Goal: Task Accomplishment & Management: Complete application form

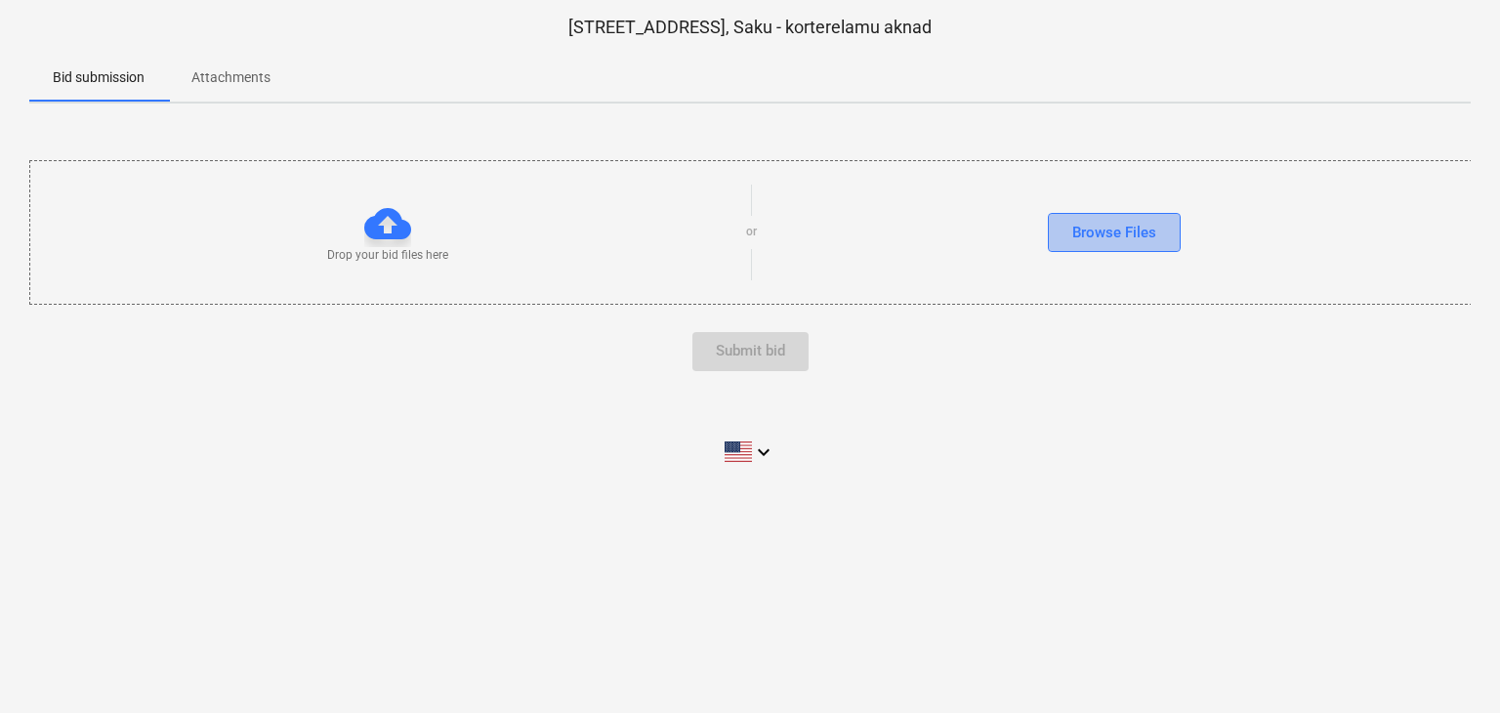
click at [1110, 237] on div "Browse Files" at bounding box center [1114, 232] width 84 height 25
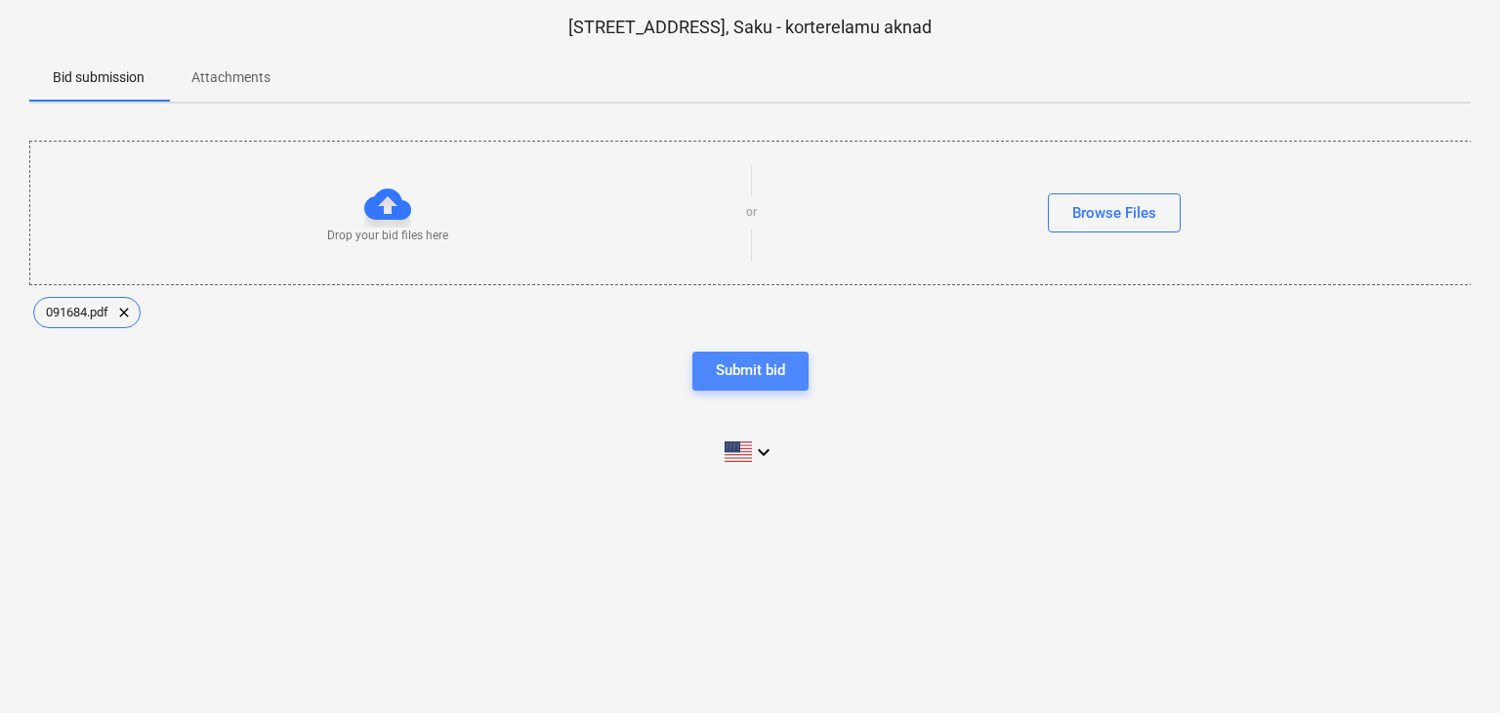
click at [746, 361] on div "Submit bid" at bounding box center [750, 369] width 69 height 25
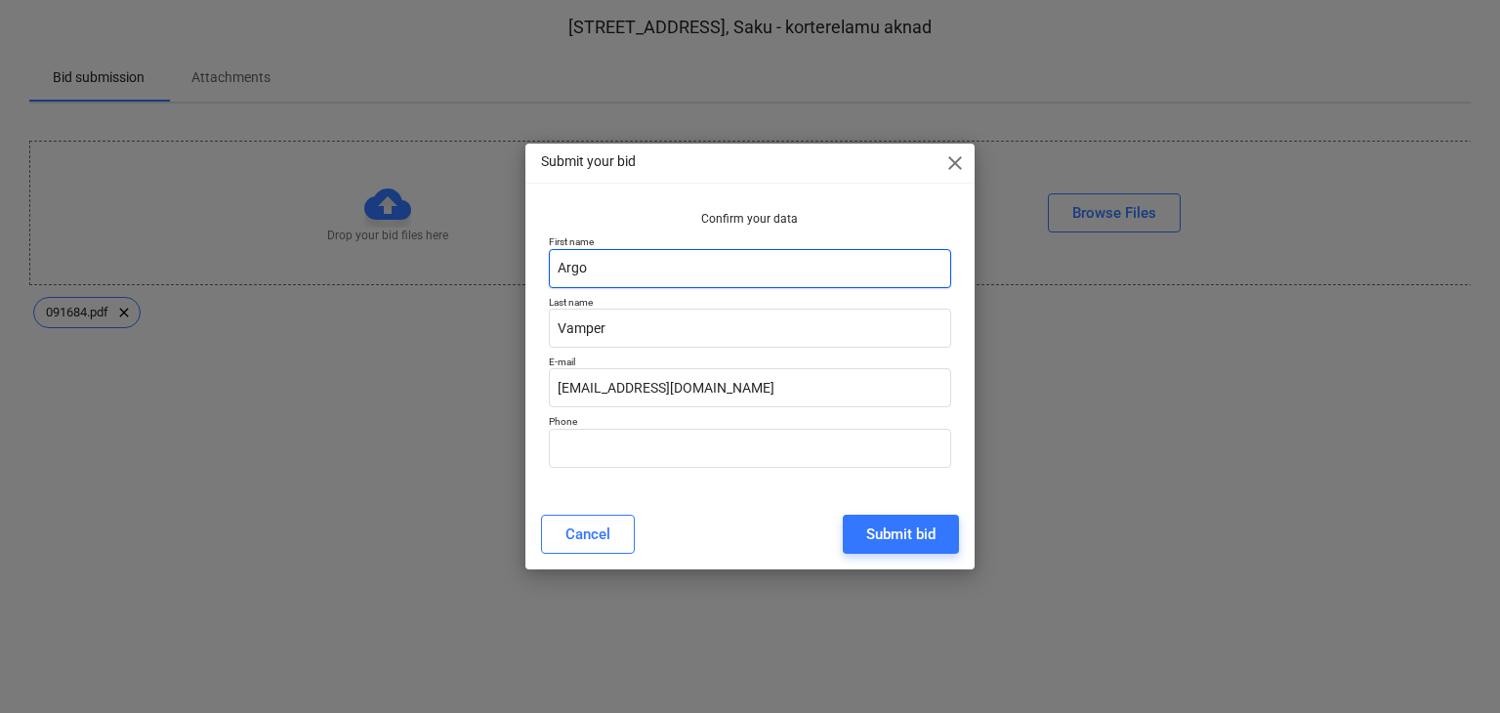
click at [685, 263] on input "Argo" at bounding box center [750, 268] width 403 height 39
type input "[PERSON_NAME]"
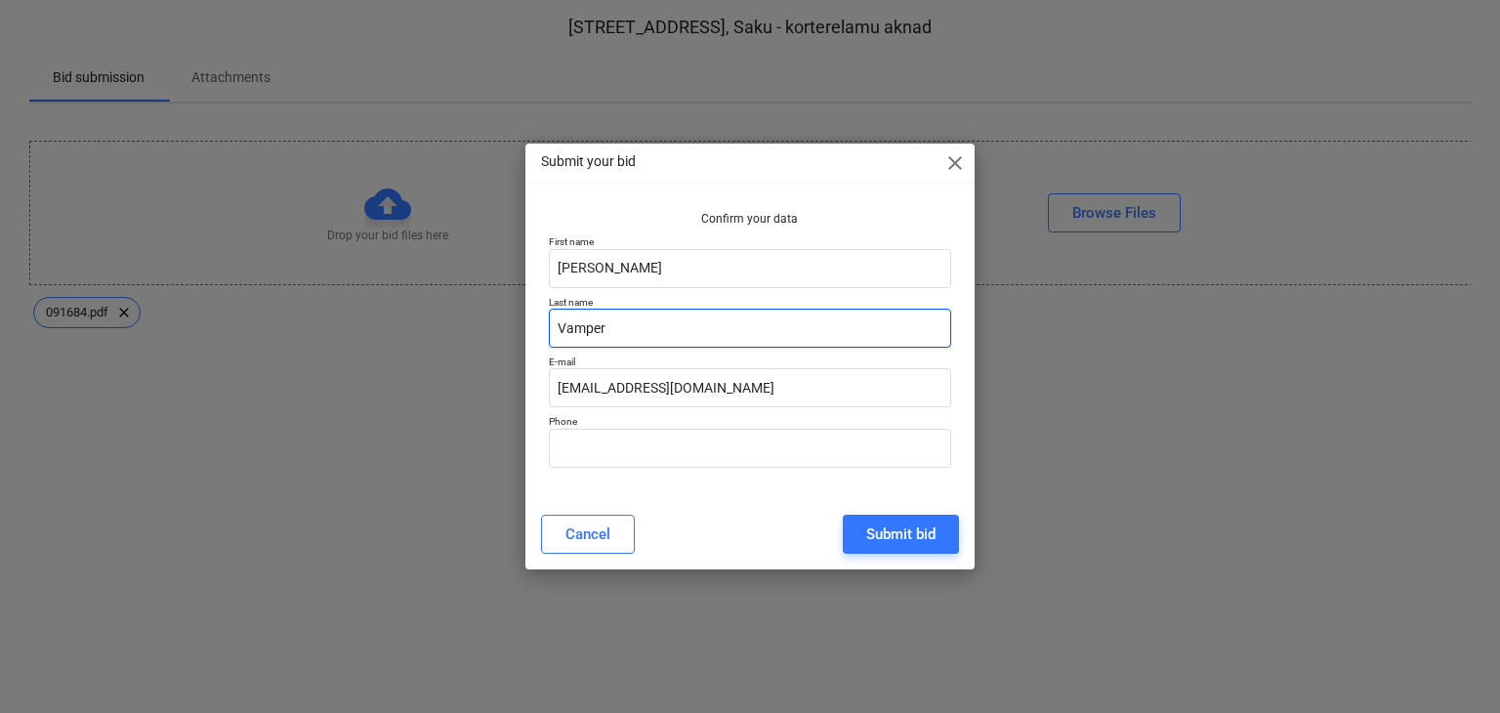
click at [584, 337] on input "Vamper" at bounding box center [750, 328] width 403 height 39
type input "Idvani"
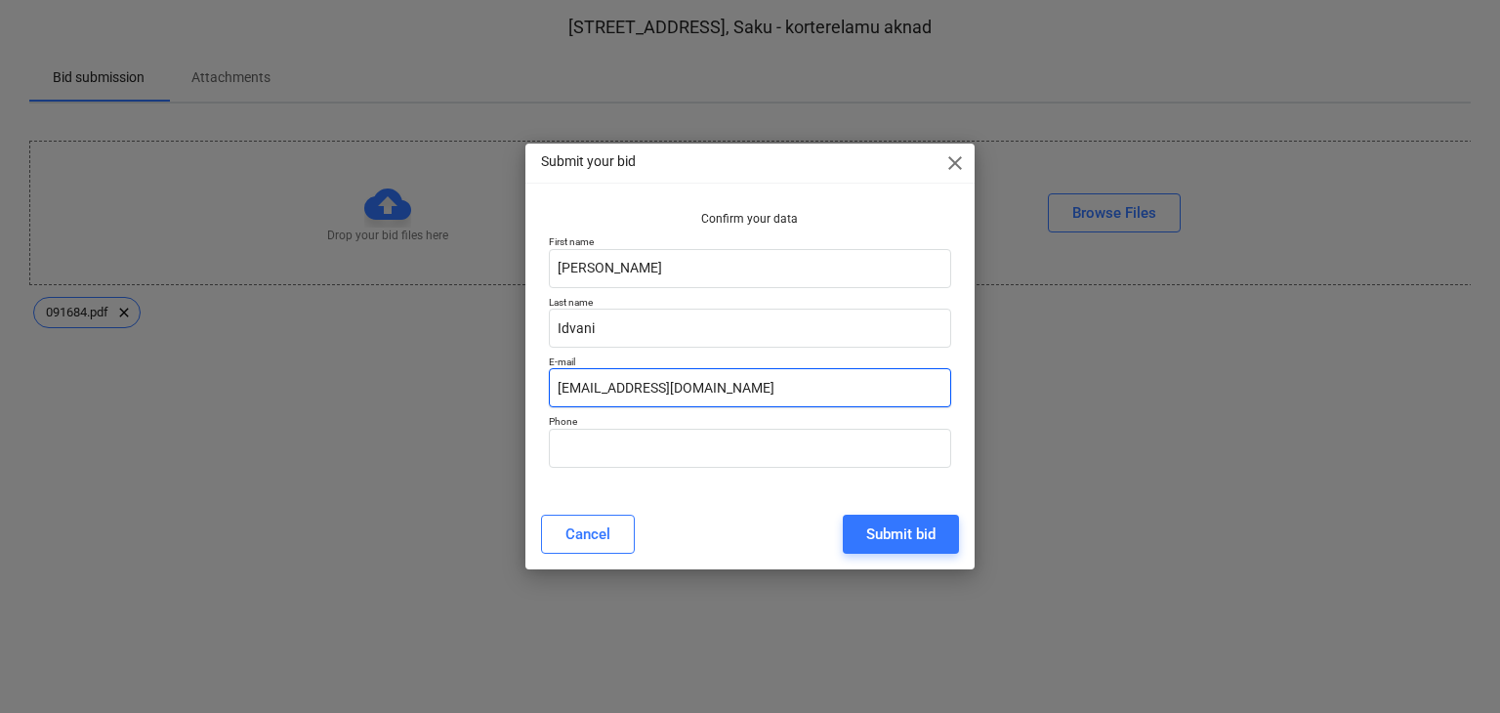
click at [582, 392] on input "[EMAIL_ADDRESS][DOMAIN_NAME]" at bounding box center [750, 387] width 403 height 39
click at [585, 389] on input "[EMAIL_ADDRESS][DOMAIN_NAME]" at bounding box center [750, 387] width 403 height 39
click at [586, 388] on input "[EMAIL_ADDRESS][DOMAIN_NAME]" at bounding box center [750, 387] width 403 height 39
type input "[EMAIL_ADDRESS][DOMAIN_NAME]"
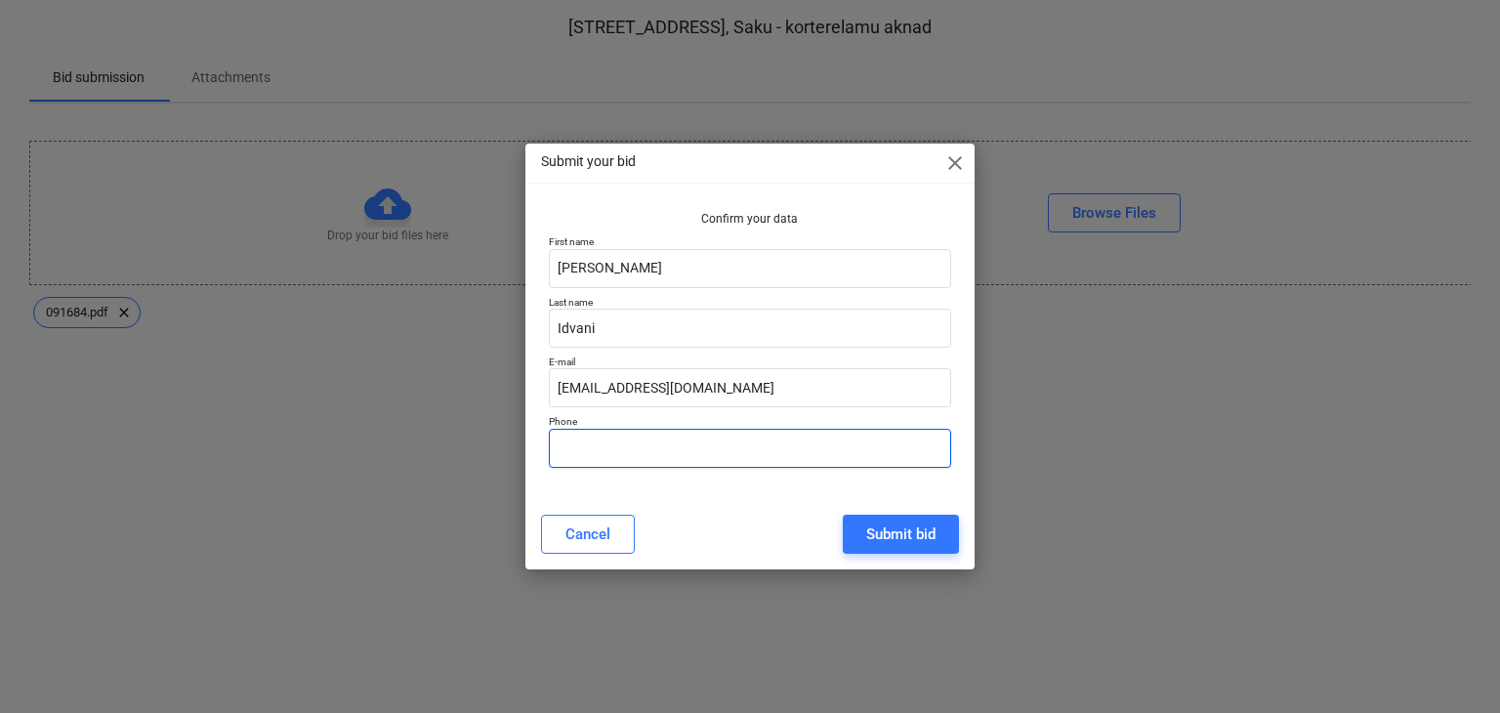
click at [596, 444] on input "text" at bounding box center [750, 448] width 403 height 39
type input "56316162"
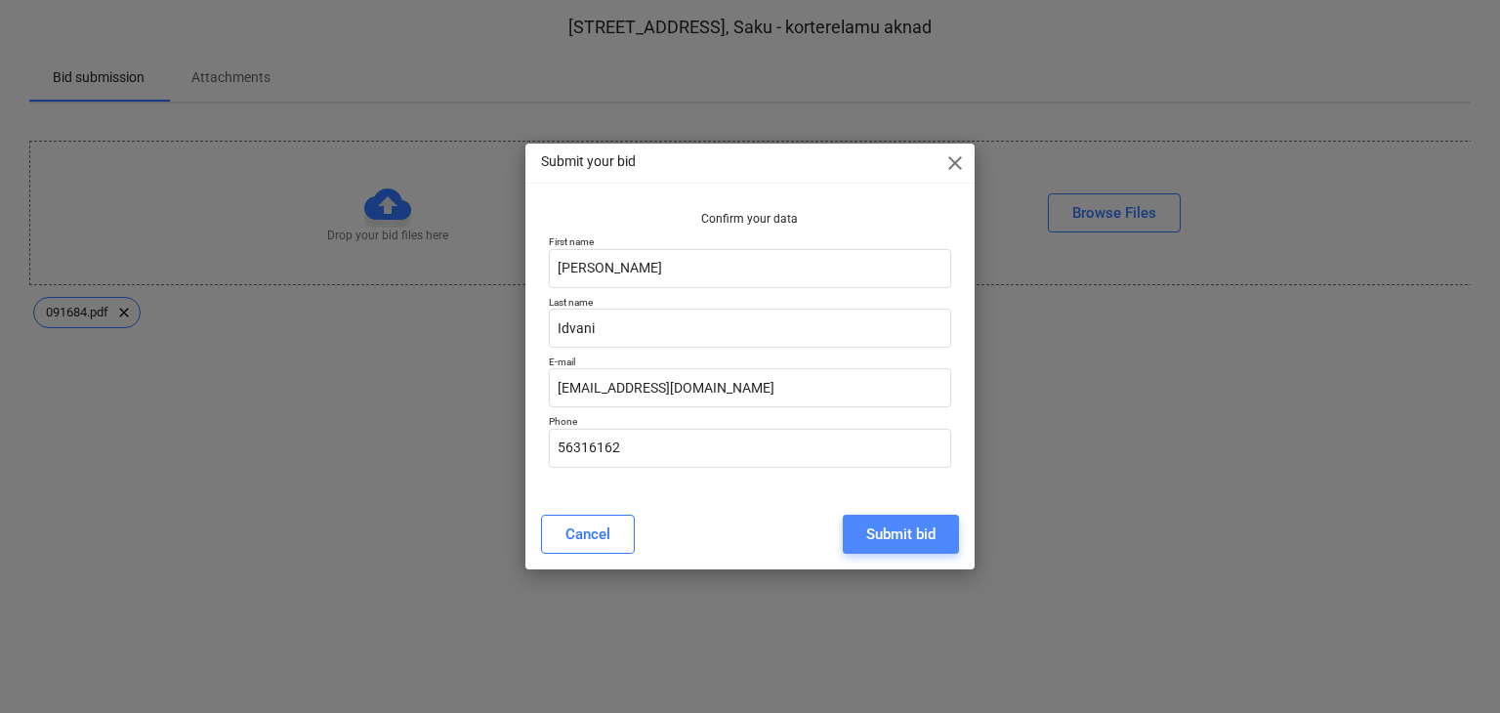
click at [910, 534] on div "Submit bid" at bounding box center [900, 533] width 69 height 25
